Goal: Communication & Community: Answer question/provide support

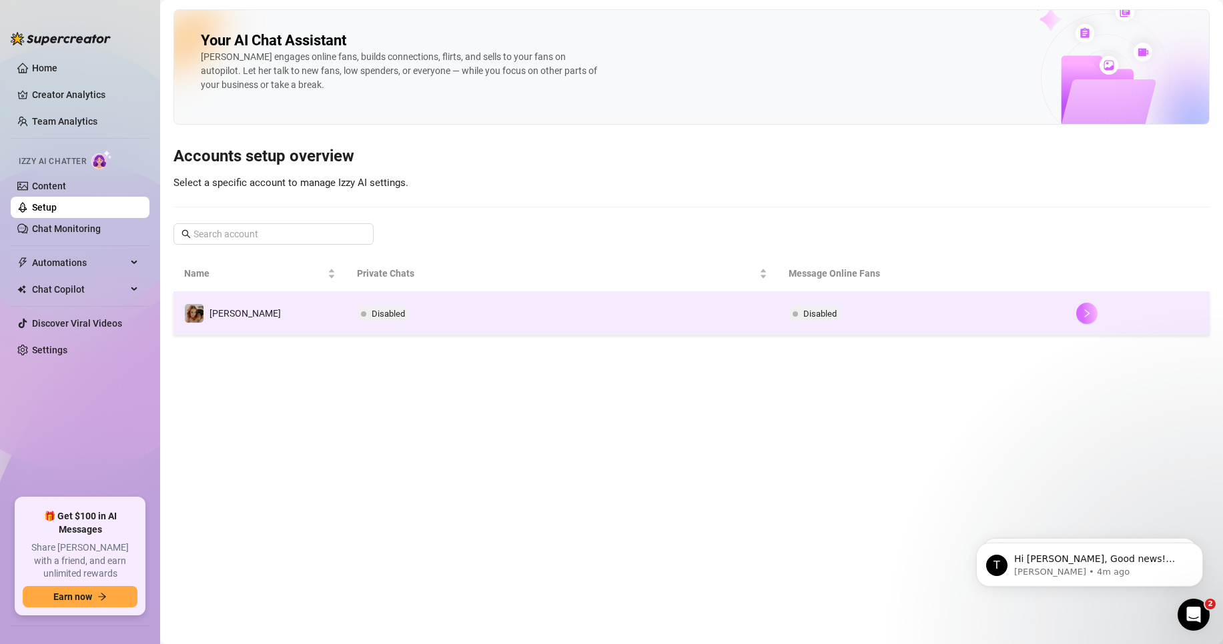
click at [1090, 312] on icon "right" at bounding box center [1086, 313] width 9 height 9
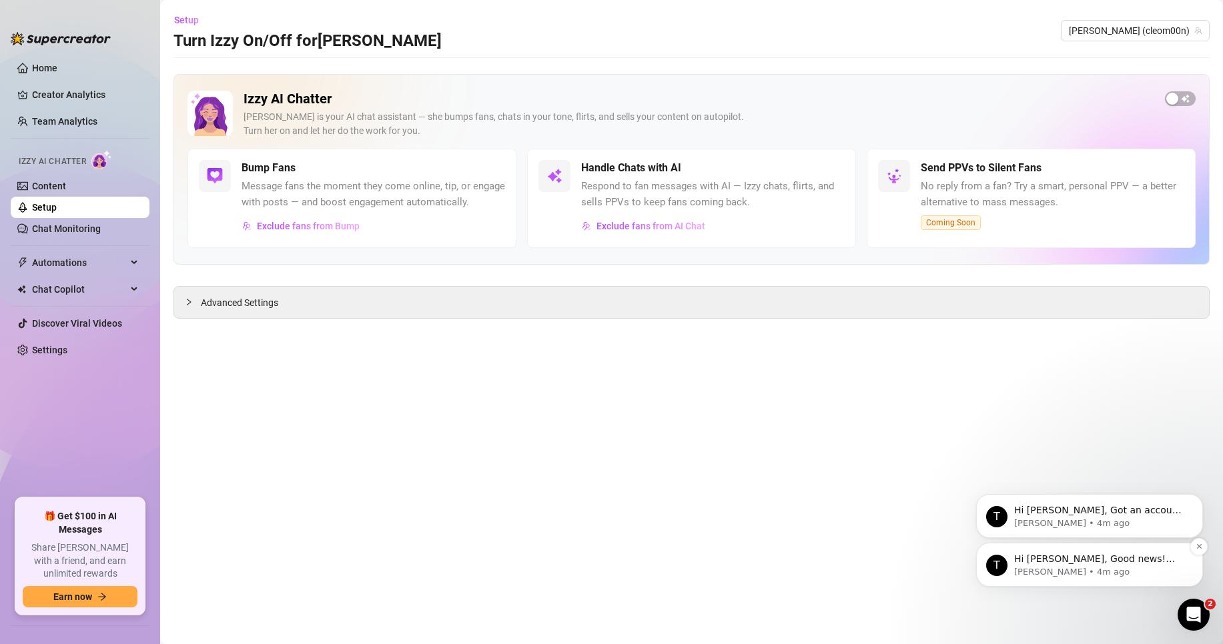
click at [1155, 560] on p "Hi [PERSON_NAME], Good news! We’ve just launched our Referral Program 🚀 Invite …" at bounding box center [1100, 559] width 172 height 13
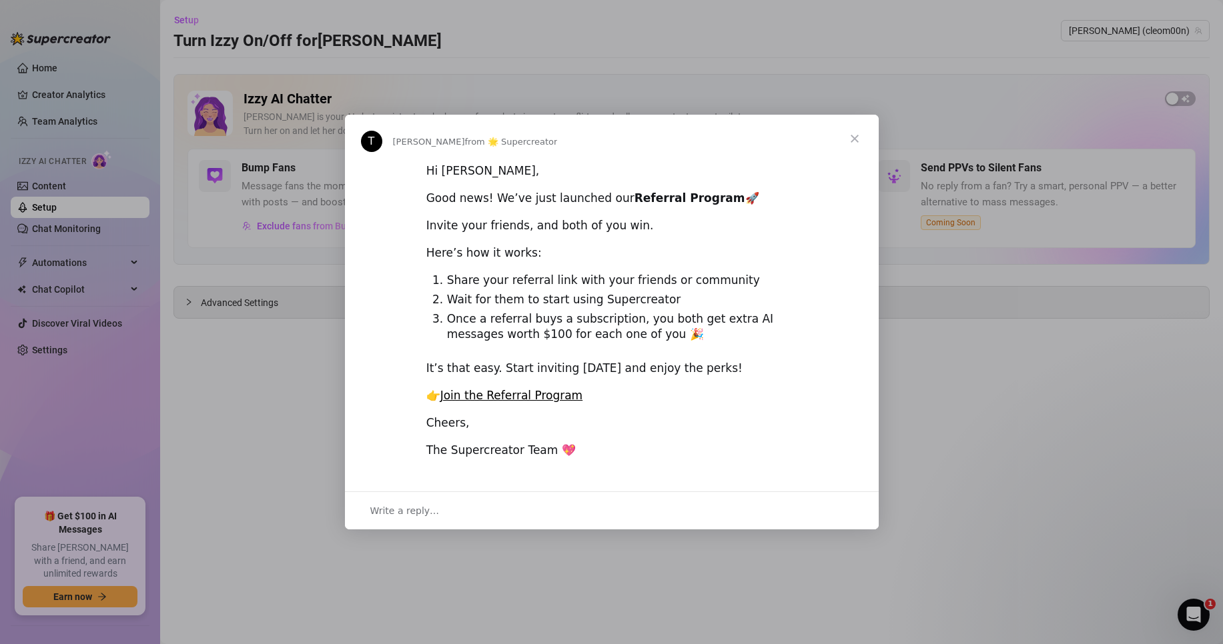
click at [856, 137] on span "Close" at bounding box center [855, 139] width 48 height 48
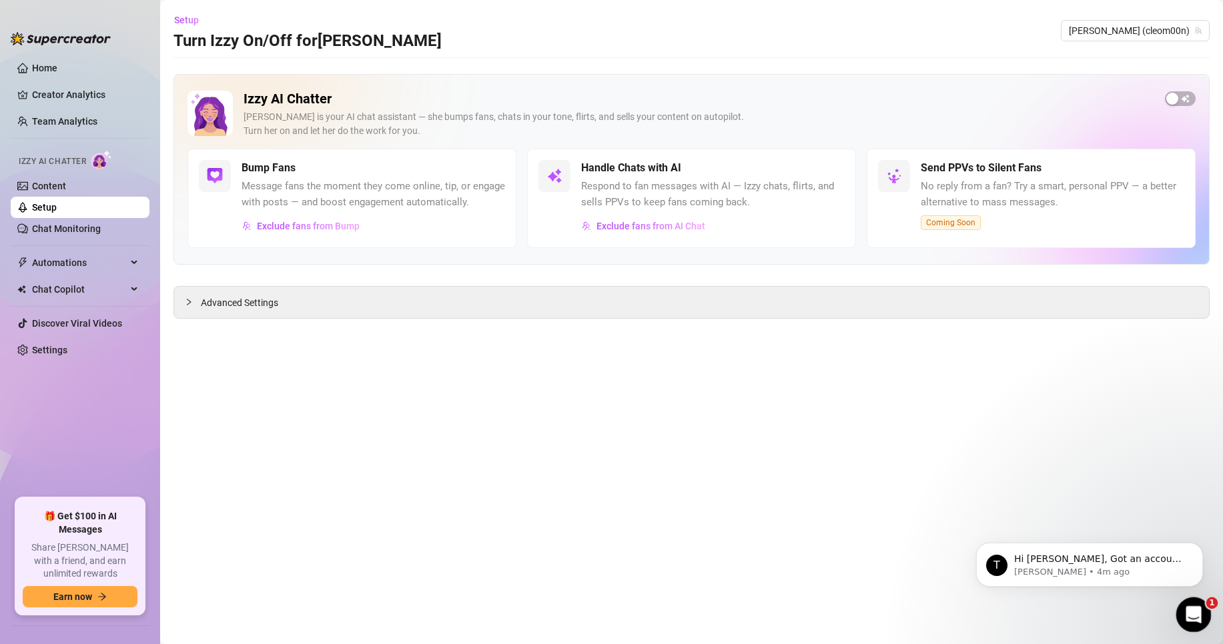
click at [1187, 604] on icon "Open Intercom Messenger" at bounding box center [1192, 613] width 22 height 22
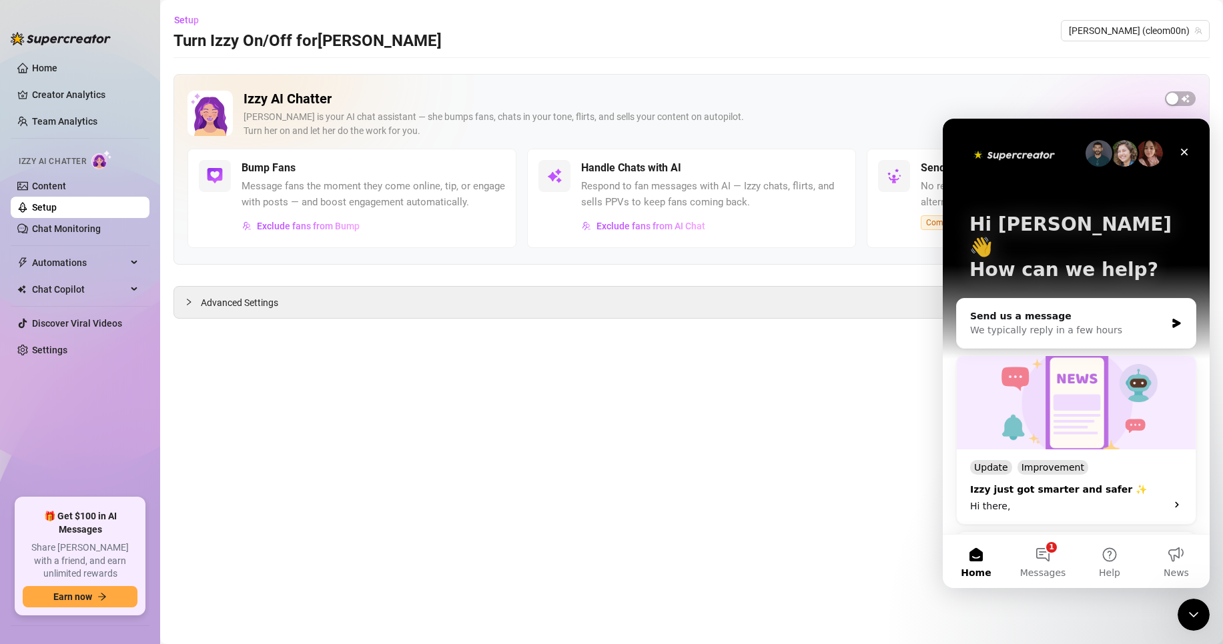
scroll to position [181, 0]
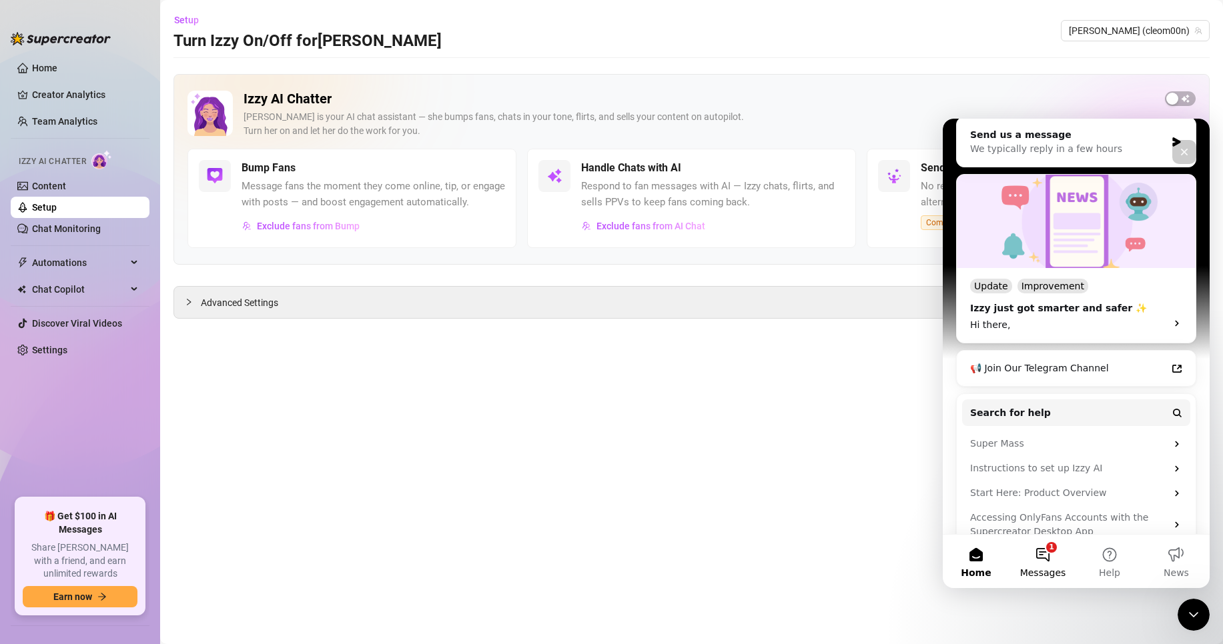
click at [1048, 559] on button "1 Messages" at bounding box center [1042, 561] width 67 height 53
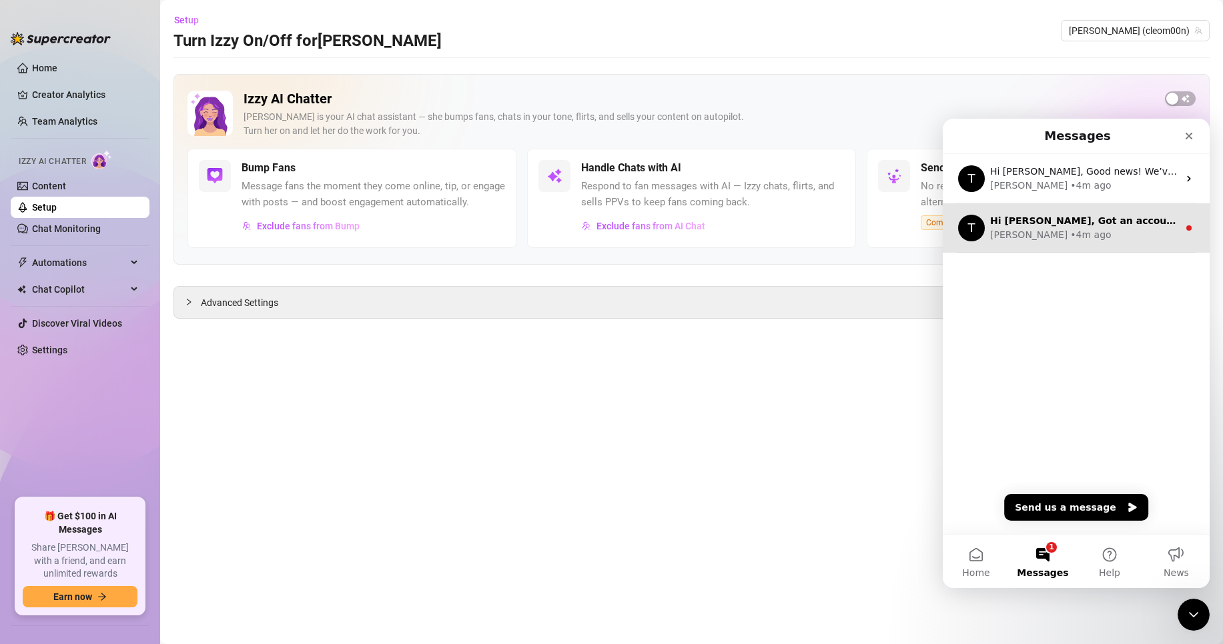
click at [1070, 241] on div "• 4m ago" at bounding box center [1090, 235] width 41 height 14
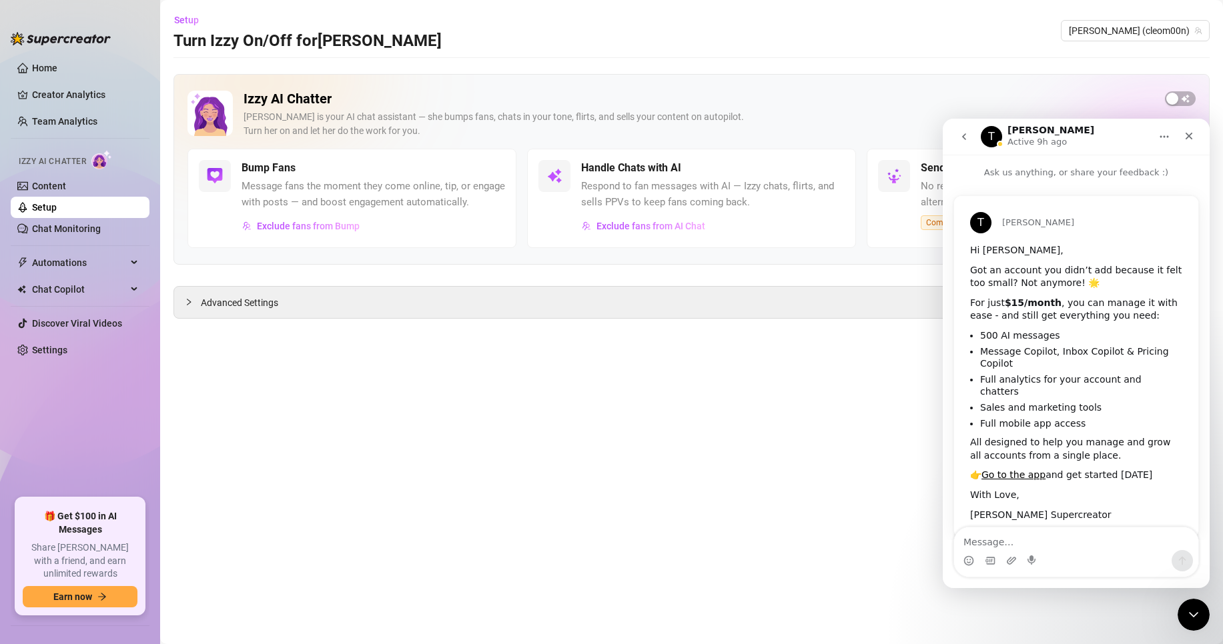
scroll to position [13, 0]
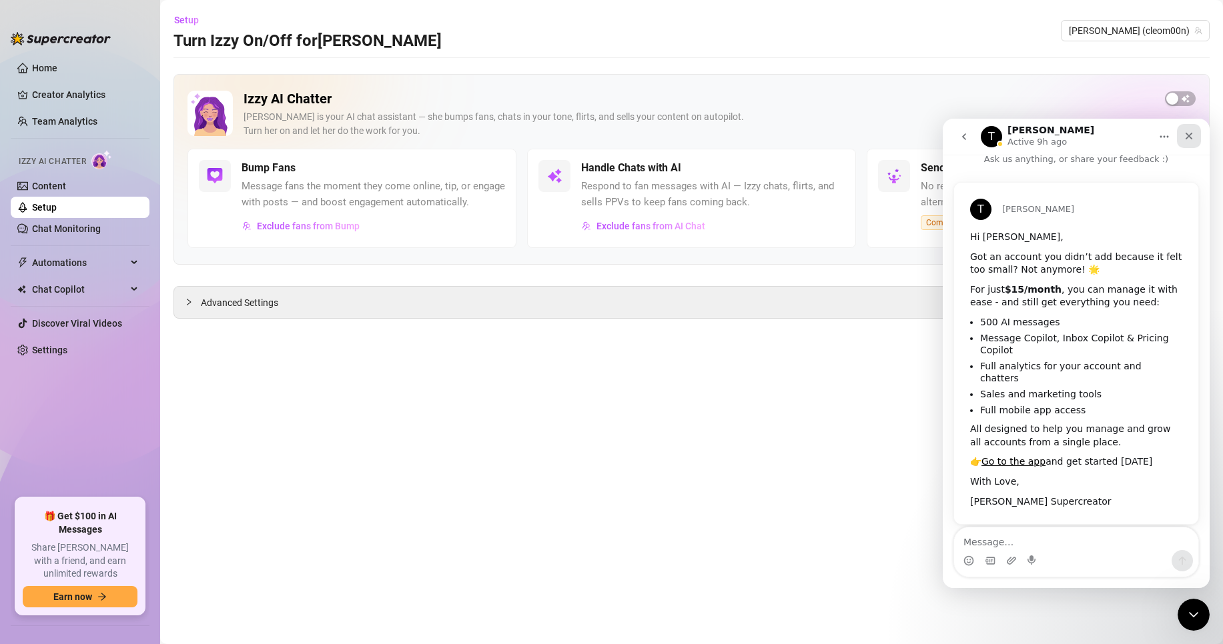
click at [1187, 139] on icon "Close" at bounding box center [1188, 136] width 11 height 11
